Goal: Navigation & Orientation: Find specific page/section

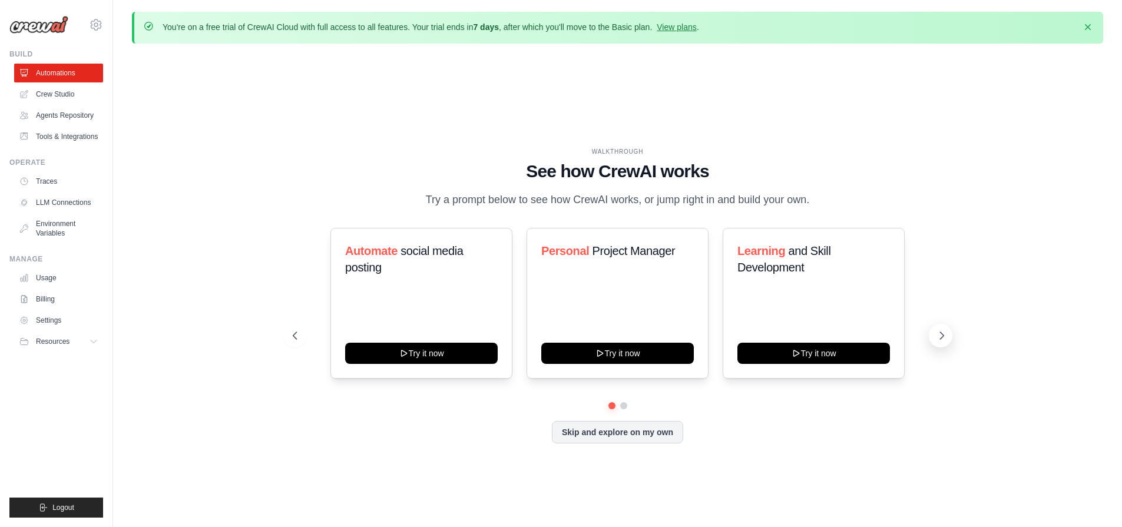
click at [939, 337] on icon at bounding box center [942, 336] width 12 height 12
click at [65, 98] on link "Crew Studio" at bounding box center [59, 94] width 89 height 19
click at [672, 28] on link "View plans" at bounding box center [676, 26] width 39 height 9
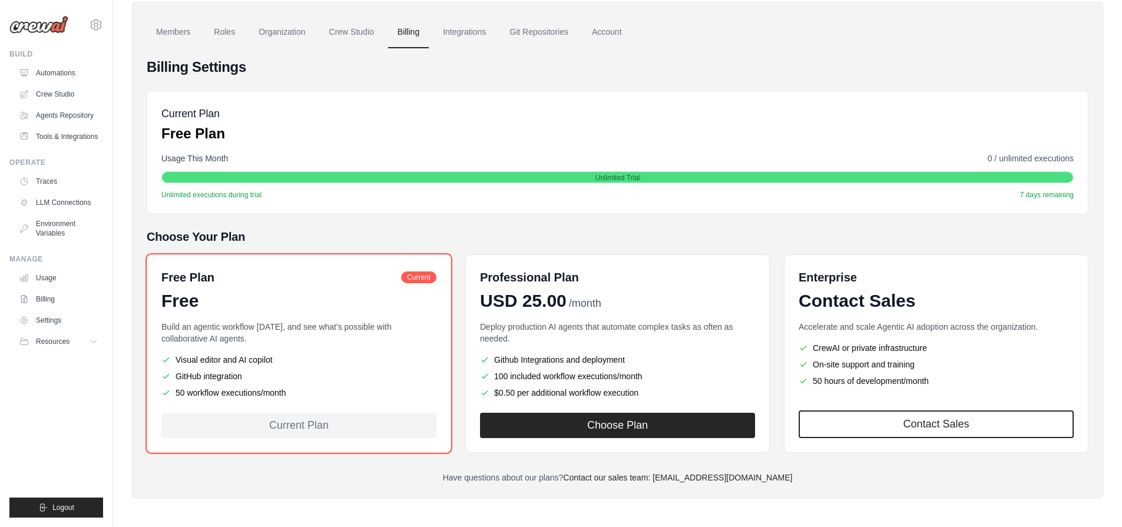
scroll to position [88, 0]
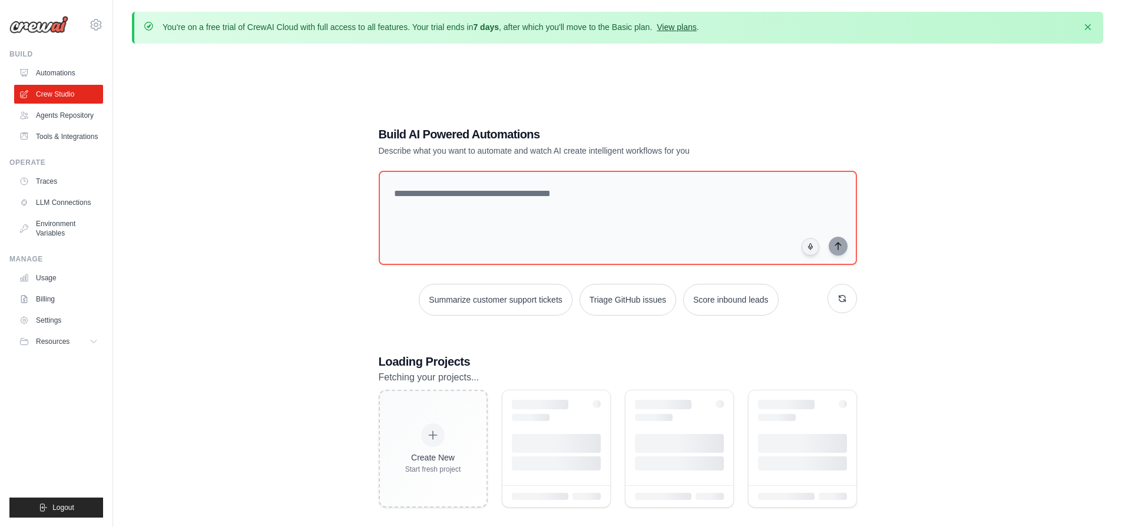
click at [681, 26] on link "View plans" at bounding box center [676, 26] width 39 height 9
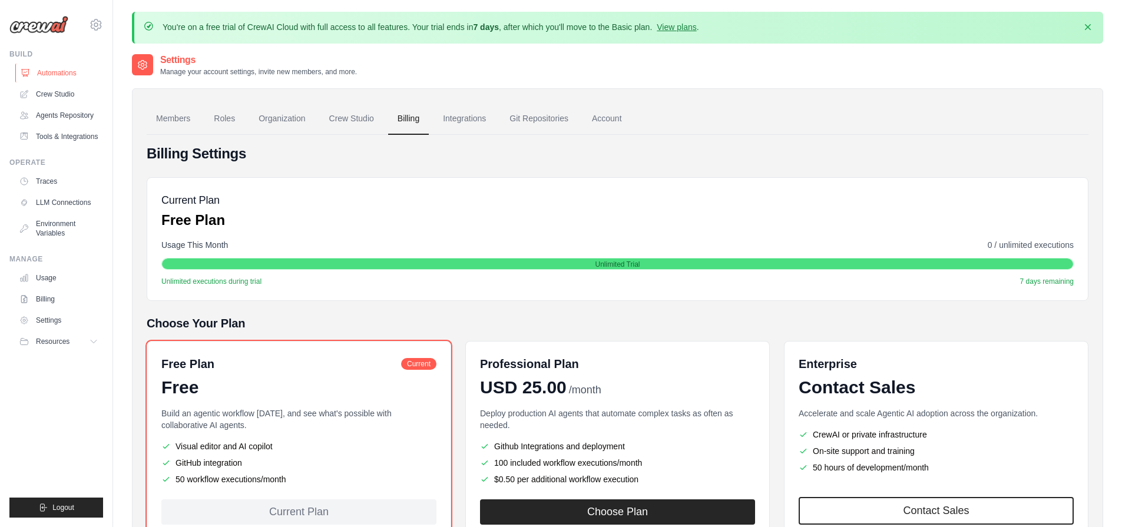
click at [45, 71] on link "Automations" at bounding box center [59, 73] width 89 height 19
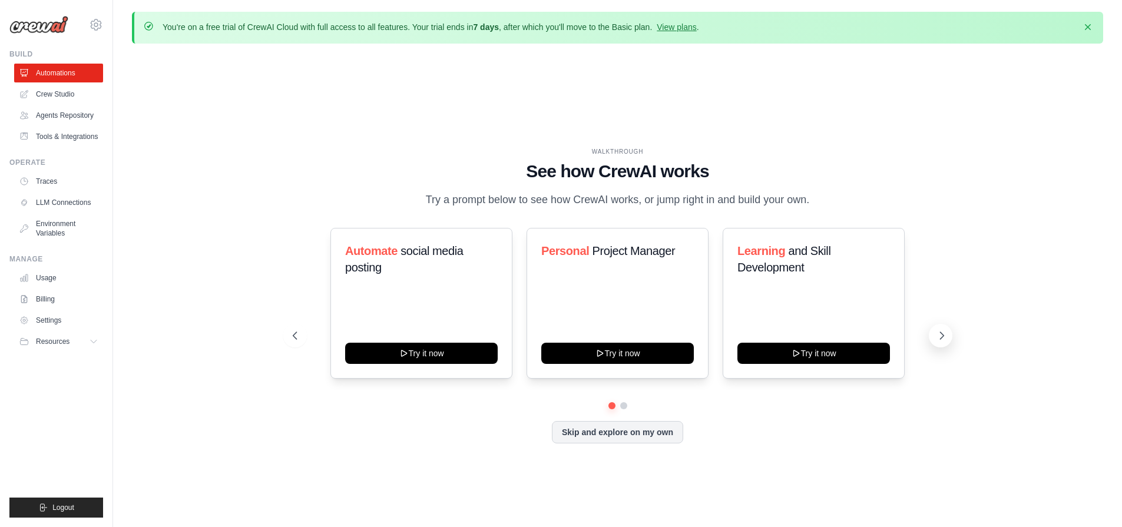
click at [941, 334] on icon at bounding box center [942, 336] width 12 height 12
